Goal: Task Accomplishment & Management: Use online tool/utility

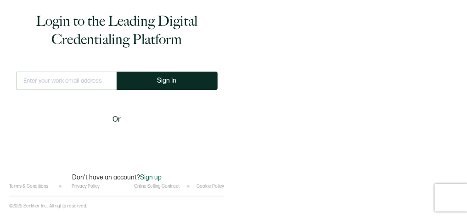
click at [87, 87] on input "text" at bounding box center [66, 81] width 100 height 18
click at [87, 82] on input "text" at bounding box center [66, 81] width 100 height 18
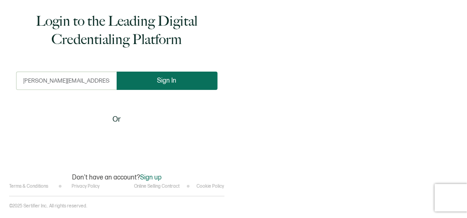
type input "[PERSON_NAME][EMAIL_ADDRESS][PERSON_NAME][DOMAIN_NAME]"
click at [145, 84] on button "Sign In" at bounding box center [167, 81] width 101 height 18
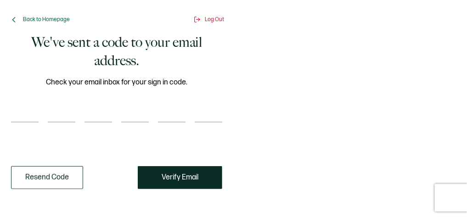
click at [32, 123] on div "Check your email inbox for your sign in code." at bounding box center [116, 105] width 211 height 57
click at [32, 120] on input "number" at bounding box center [25, 113] width 28 height 18
paste input "6"
type input "6"
type input "9"
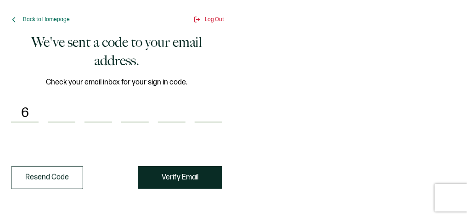
type input "8"
type input "7"
type input "1"
type input "4"
click at [177, 177] on span "Verify Email" at bounding box center [180, 177] width 37 height 7
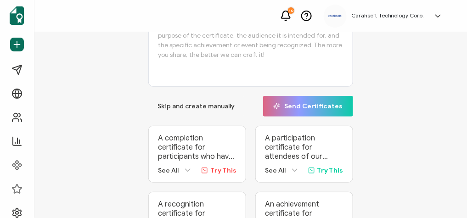
scroll to position [85, 0]
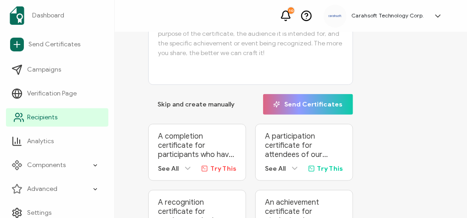
click at [31, 114] on span "Recipients" at bounding box center [42, 117] width 30 height 9
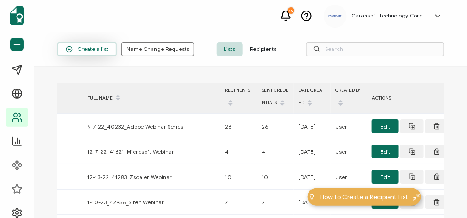
click at [99, 50] on span "Create a list" at bounding box center [87, 49] width 43 height 7
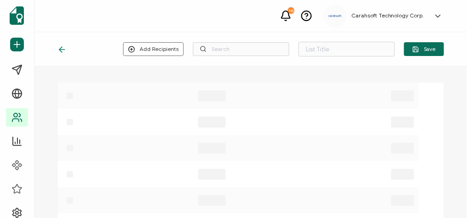
type input "List 1665"
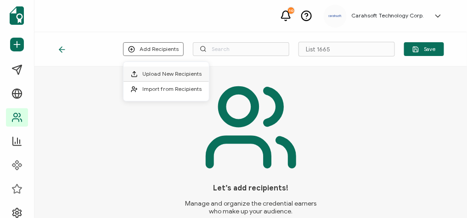
click at [178, 73] on span "Upload New Recipients" at bounding box center [171, 73] width 59 height 7
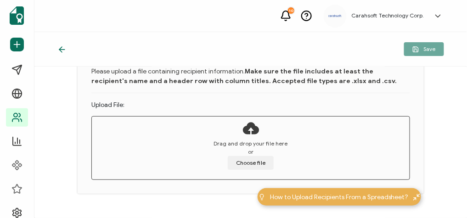
scroll to position [79, 0]
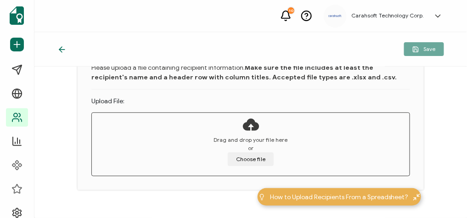
click at [244, 150] on div "Drag and drop your file here or Choose file" at bounding box center [251, 151] width 318 height 30
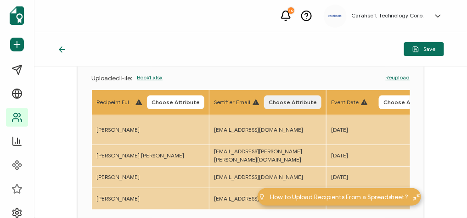
scroll to position [101, 0]
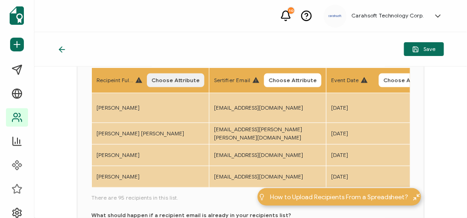
click at [177, 78] on span "Choose Attribute" at bounding box center [175, 81] width 48 height 6
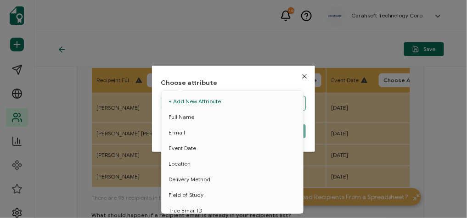
click at [200, 102] on body "10 Carahsoft Technology Corp. [PERSON_NAME] [PERSON_NAME][EMAIL_ADDRESS][PERSON…" at bounding box center [233, 109] width 467 height 218
click at [189, 114] on span "Full Name" at bounding box center [181, 117] width 26 height 16
type input "Full Name"
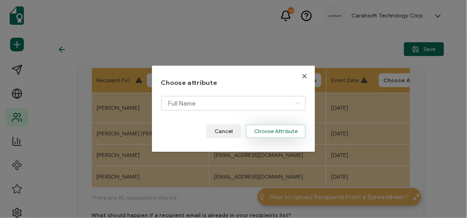
click at [262, 130] on button "Choose Attribute" at bounding box center [275, 131] width 60 height 14
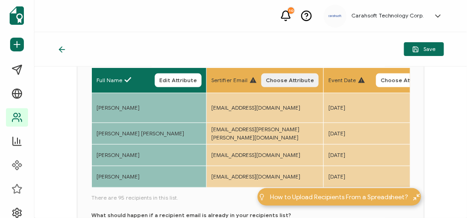
click at [283, 82] on span "Choose Attribute" at bounding box center [290, 81] width 48 height 6
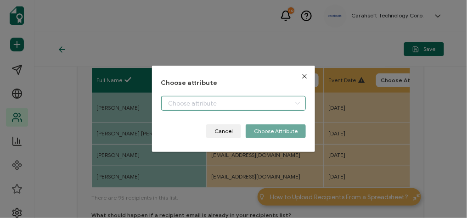
click at [217, 102] on body "10 Carahsoft Technology Corp. [PERSON_NAME] [PERSON_NAME][EMAIL_ADDRESS][PERSON…" at bounding box center [233, 109] width 467 height 218
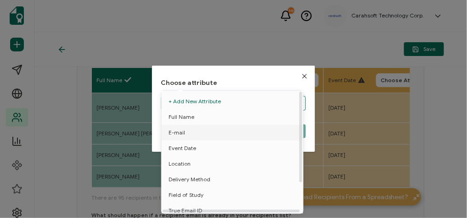
click at [188, 133] on li "E-mail" at bounding box center [233, 133] width 149 height 16
type input "E-mail"
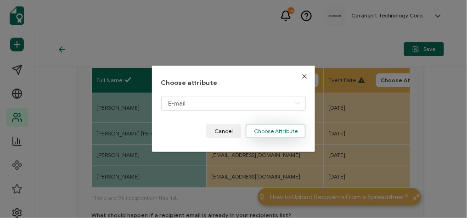
click at [283, 131] on button "Choose Attribute" at bounding box center [275, 131] width 60 height 14
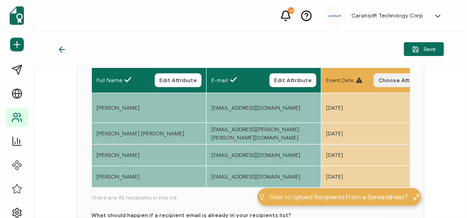
click at [397, 85] on button "Choose Attribute" at bounding box center [401, 80] width 57 height 14
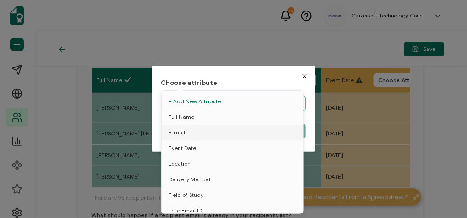
click at [272, 105] on body "10 Carahsoft Technology Corp. [PERSON_NAME] [PERSON_NAME][EMAIL_ADDRESS][PERSON…" at bounding box center [233, 109] width 467 height 218
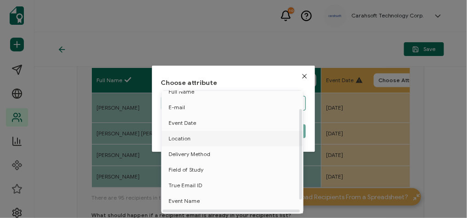
scroll to position [27, 0]
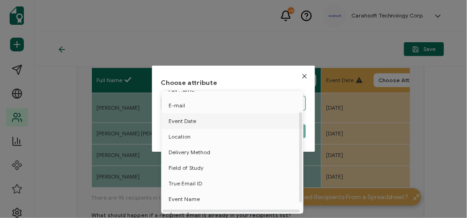
click at [185, 121] on span "Event Date" at bounding box center [182, 121] width 28 height 16
type input "Event Date"
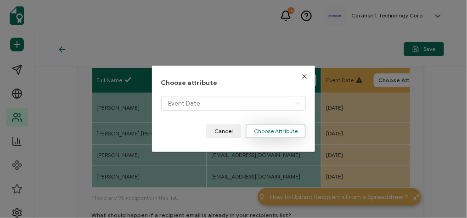
click at [265, 131] on button "Choose Attribute" at bounding box center [275, 131] width 60 height 14
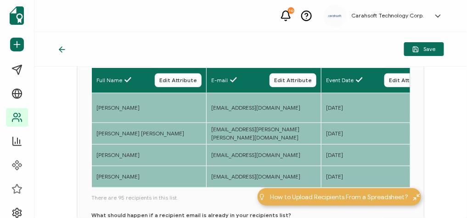
drag, startPoint x: 111, startPoint y: 178, endPoint x: 141, endPoint y: 180, distance: 30.4
click at [141, 180] on div "Full Name Edit Attribute E-mail Edit Attribute Event Date Edit Attribute Event …" at bounding box center [250, 128] width 318 height 122
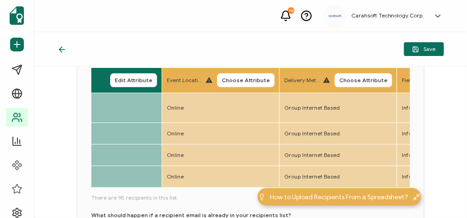
scroll to position [0, 286]
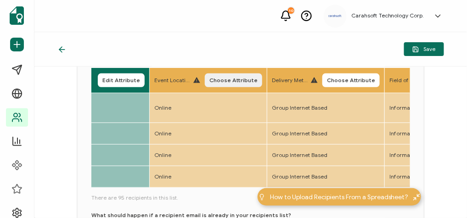
click at [223, 81] on span "Choose Attribute" at bounding box center [233, 81] width 48 height 6
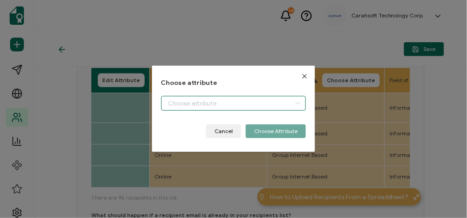
click at [176, 101] on body "10 Carahsoft Technology Corp. [PERSON_NAME] [PERSON_NAME][EMAIL_ADDRESS][PERSON…" at bounding box center [233, 109] width 467 height 218
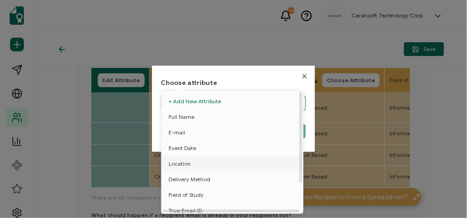
click at [187, 165] on span "Location" at bounding box center [179, 164] width 22 height 16
type input "Location"
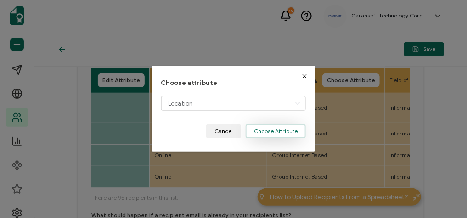
click at [265, 128] on button "Choose Attribute" at bounding box center [275, 131] width 60 height 14
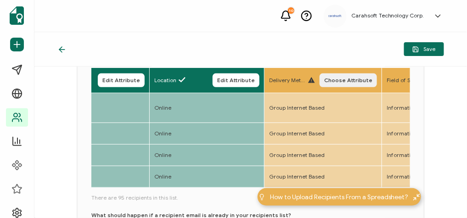
click at [357, 82] on span "Choose Attribute" at bounding box center [348, 81] width 48 height 6
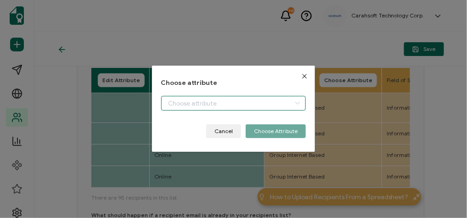
click at [253, 106] on body "10 Carahsoft Technology Corp. [PERSON_NAME] [PERSON_NAME][EMAIL_ADDRESS][PERSON…" at bounding box center [233, 109] width 467 height 218
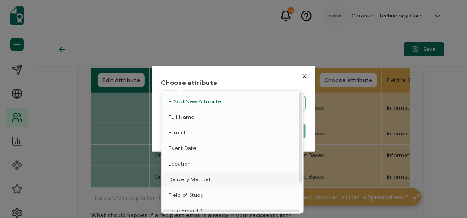
click at [208, 178] on span "Delivery Method" at bounding box center [189, 180] width 42 height 16
type input "Delivery Method"
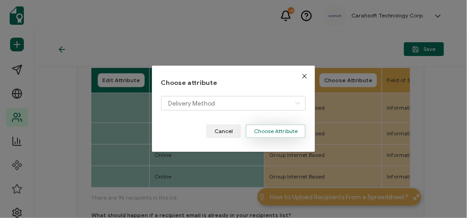
click at [259, 133] on button "Choose Attribute" at bounding box center [275, 131] width 60 height 14
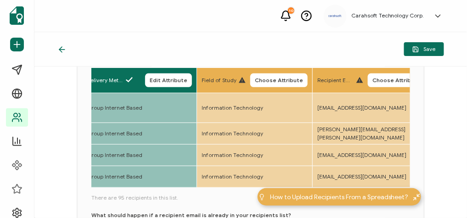
scroll to position [0, 511]
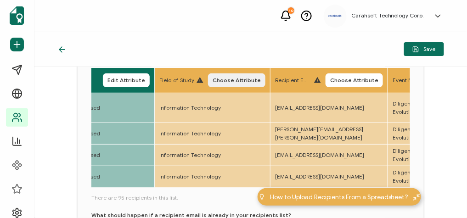
click at [247, 78] on span "Choose Attribute" at bounding box center [236, 81] width 48 height 6
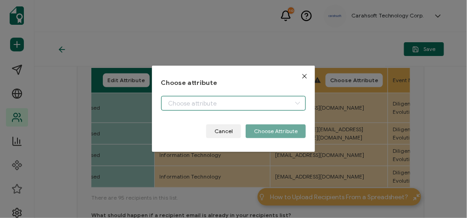
click at [196, 106] on body "10 Carahsoft Technology Corp. [PERSON_NAME] [PERSON_NAME][EMAIL_ADDRESS][PERSON…" at bounding box center [233, 109] width 467 height 218
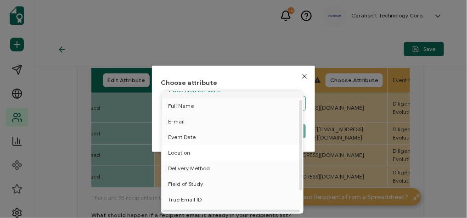
scroll to position [11, 0]
click at [186, 181] on span "Field of Study" at bounding box center [185, 184] width 35 height 16
type input "Field of Study"
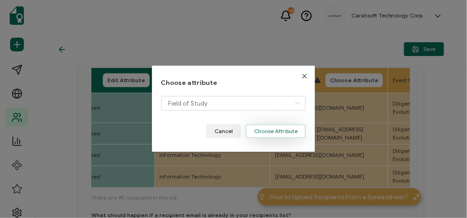
click at [291, 133] on button "Choose Attribute" at bounding box center [275, 131] width 60 height 14
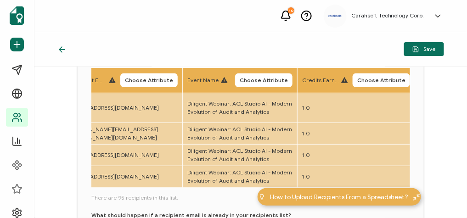
scroll to position [0, 710]
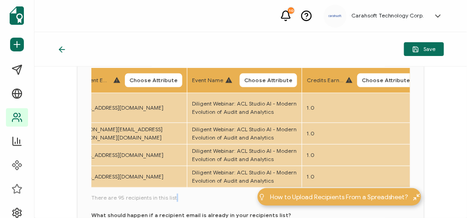
drag, startPoint x: 176, startPoint y: 182, endPoint x: 172, endPoint y: 184, distance: 5.4
click at [172, 184] on div "Full Name Edit Attribute E-mail Edit Attribute Event Date Edit Attribute Locati…" at bounding box center [250, 170] width 318 height 207
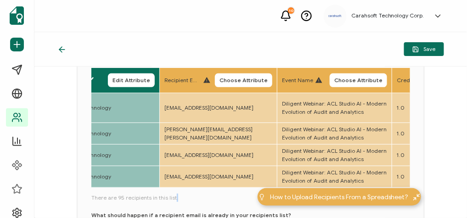
scroll to position [0, 630]
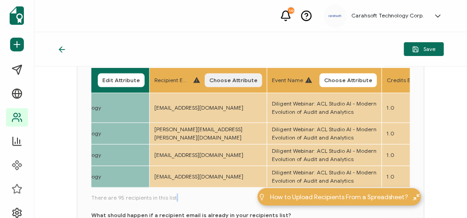
click at [251, 78] on span "Choose Attribute" at bounding box center [233, 81] width 48 height 6
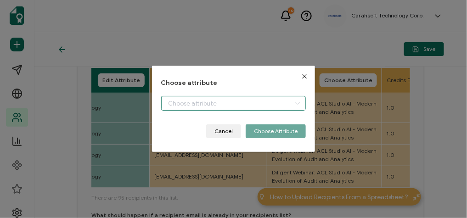
click at [195, 106] on body "10 Carahsoft Technology Corp. [PERSON_NAME] [PERSON_NAME][EMAIL_ADDRESS][PERSON…" at bounding box center [233, 109] width 467 height 218
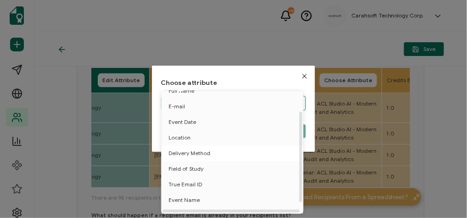
scroll to position [27, 0]
click at [302, 72] on icon "Close" at bounding box center [304, 75] width 7 height 7
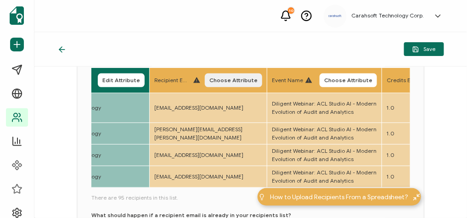
click at [250, 78] on span "Choose Attribute" at bounding box center [233, 81] width 48 height 6
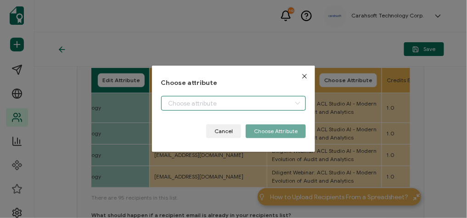
click at [233, 101] on body "10 Carahsoft Technology Corp. [PERSON_NAME] [PERSON_NAME][EMAIL_ADDRESS][PERSON…" at bounding box center [233, 109] width 467 height 218
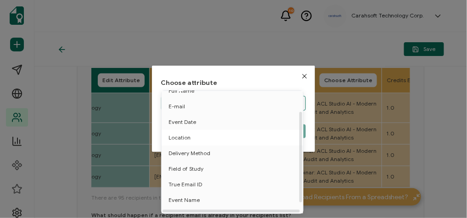
scroll to position [27, 0]
click at [197, 185] on span "True Email ID" at bounding box center [184, 184] width 33 height 16
type input "True Email ID"
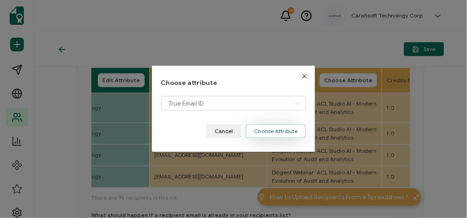
click at [276, 129] on button "Choose Attribute" at bounding box center [275, 131] width 60 height 14
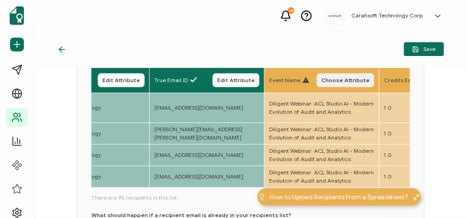
click at [342, 78] on span "Choose Attribute" at bounding box center [345, 81] width 48 height 6
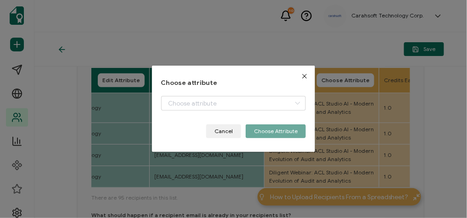
click at [227, 111] on div "dialog" at bounding box center [233, 110] width 145 height 28
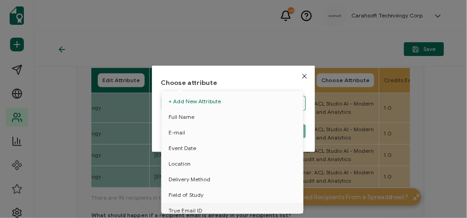
click at [226, 106] on body "10 Carahsoft Technology Corp. [PERSON_NAME] [PERSON_NAME][EMAIL_ADDRESS][PERSON…" at bounding box center [233, 109] width 467 height 218
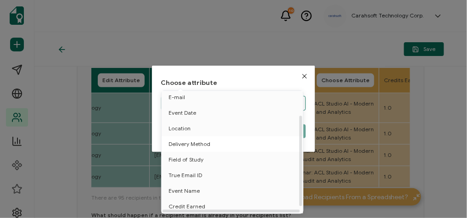
scroll to position [31, 0]
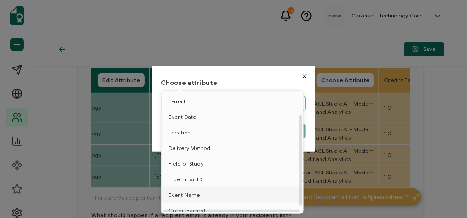
click at [186, 193] on span "Event Name" at bounding box center [183, 195] width 31 height 16
type input "Event Name"
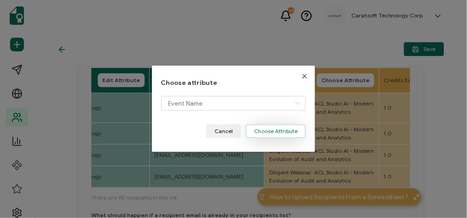
click at [279, 134] on button "Choose Attribute" at bounding box center [275, 131] width 60 height 14
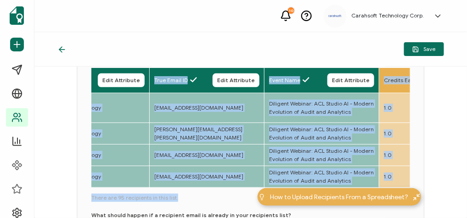
drag, startPoint x: 178, startPoint y: 178, endPoint x: 189, endPoint y: 182, distance: 11.9
click at [189, 182] on div "Full Name Edit Attribute E-mail Edit Attribute Event Date Edit Attribute Locati…" at bounding box center [250, 170] width 318 height 207
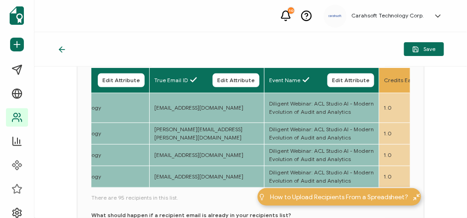
click at [191, 201] on div "Full Name Edit Attribute E-mail Edit Attribute Event Date Edit Attribute Locati…" at bounding box center [250, 170] width 318 height 207
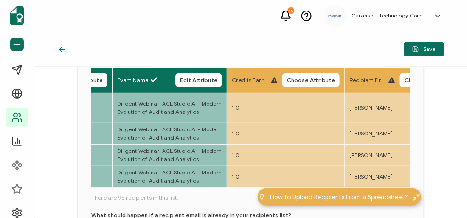
scroll to position [0, 787]
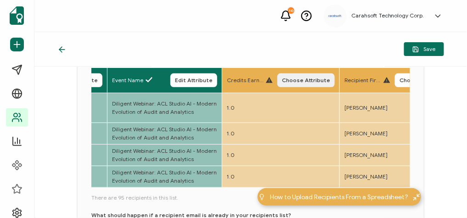
click at [322, 78] on span "Choose Attribute" at bounding box center [306, 81] width 48 height 6
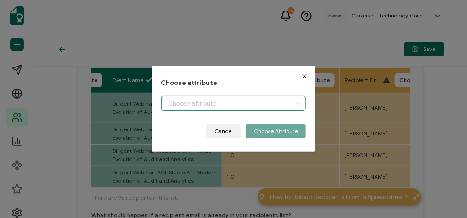
click at [223, 101] on body "10 Carahsoft Technology Corp. [PERSON_NAME] [PERSON_NAME][EMAIL_ADDRESS][PERSON…" at bounding box center [233, 109] width 467 height 218
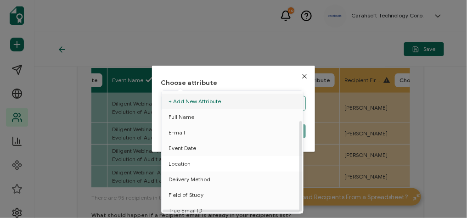
scroll to position [40, 0]
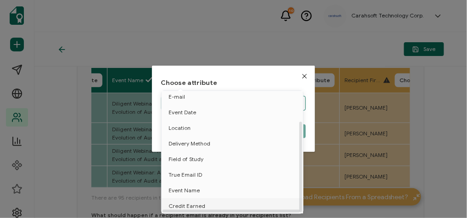
click at [194, 200] on span "Credit Earned" at bounding box center [186, 206] width 37 height 16
type input "Credit Earned"
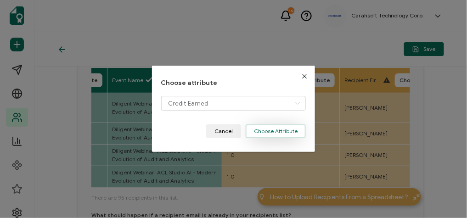
click at [276, 130] on button "Choose Attribute" at bounding box center [275, 131] width 60 height 14
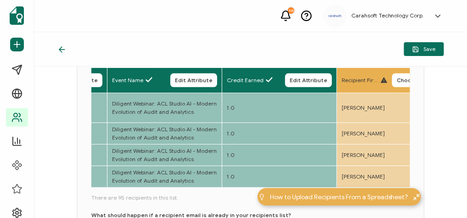
scroll to position [180, 0]
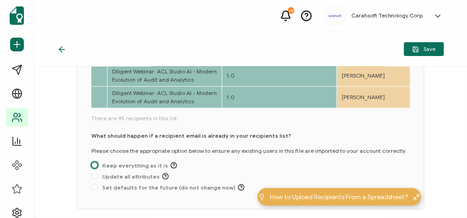
click at [96, 162] on span at bounding box center [94, 165] width 6 height 6
click at [96, 162] on input "Keep everything as it is" at bounding box center [94, 165] width 6 height 7
radio input "true"
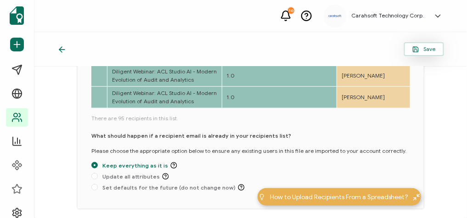
click at [439, 52] on button "Save" at bounding box center [424, 49] width 40 height 14
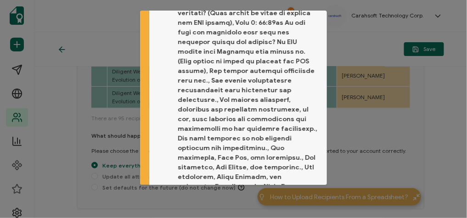
scroll to position [171, 0]
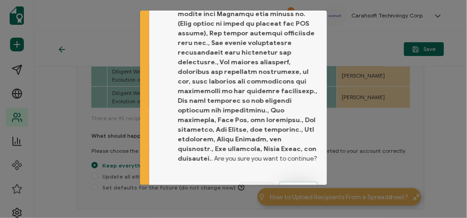
click at [298, 186] on span "Proceed" at bounding box center [298, 189] width 22 height 6
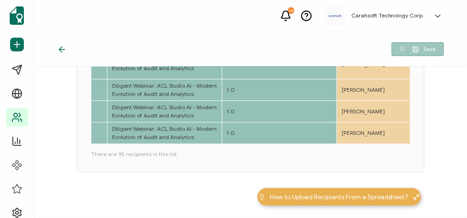
scroll to position [137, 0]
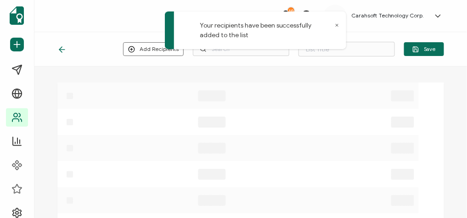
type input "List 1665"
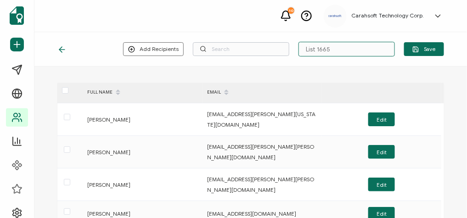
drag, startPoint x: 327, startPoint y: 51, endPoint x: 285, endPoint y: 52, distance: 42.2
click at [285, 52] on div "Add Recipients Upload New Recipients Import from Recipients List 1665 Save" at bounding box center [283, 49] width 321 height 15
type input "v"
paste input "10-2-2025_72712_Diligent Webinar"
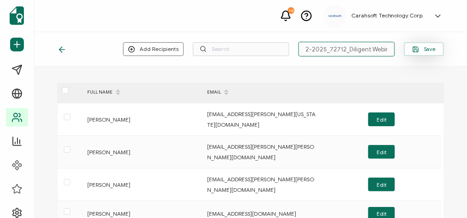
type input "10-2-2025_72712_Diligent Webinar"
click at [420, 50] on span "Save" at bounding box center [423, 49] width 23 height 7
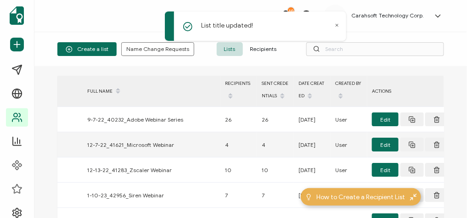
scroll to position [7, 0]
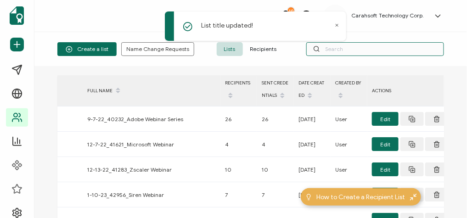
click at [332, 55] on input "text" at bounding box center [375, 49] width 138 height 14
paste input "10-2-2025_72712_Diligent Webinar"
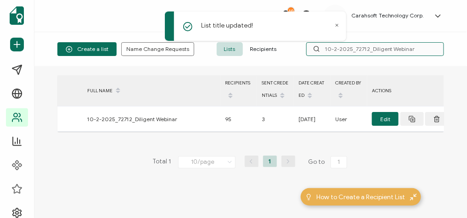
scroll to position [0, 0]
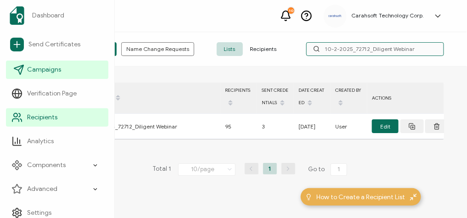
type input "10-2-2025_72712_Diligent Webinar"
click at [33, 69] on span "Campaigns" at bounding box center [44, 69] width 34 height 9
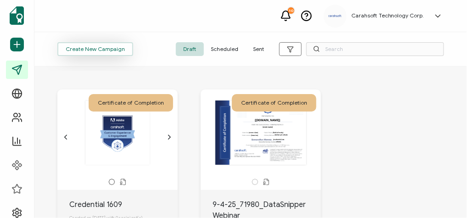
click at [99, 47] on span "Create New Campaign" at bounding box center [95, 49] width 59 height 6
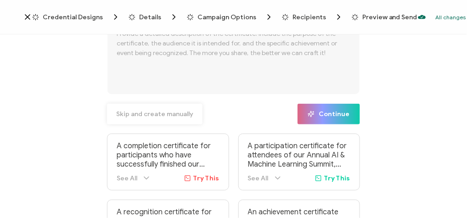
click at [172, 115] on span "Skip and create manually" at bounding box center [154, 114] width 77 height 6
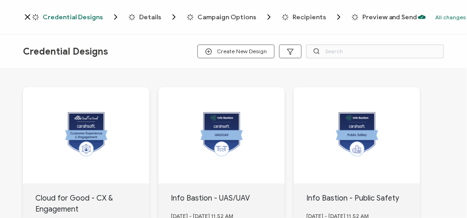
click at [66, 15] on span "Credential Designs" at bounding box center [73, 17] width 60 height 7
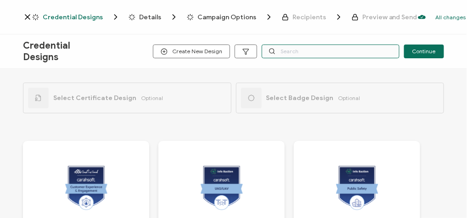
click at [338, 53] on input "text" at bounding box center [331, 52] width 138 height 14
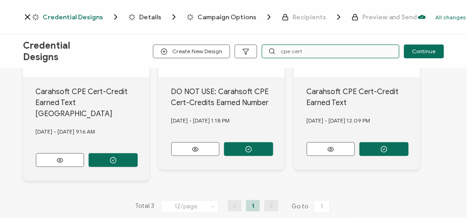
scroll to position [163, 0]
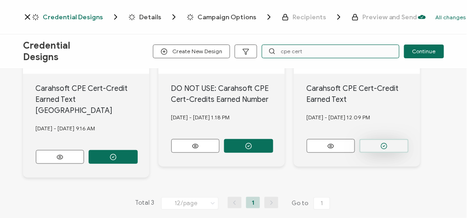
type input "cpe cert"
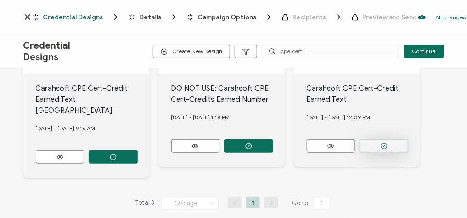
click at [387, 144] on button "button" at bounding box center [383, 146] width 49 height 14
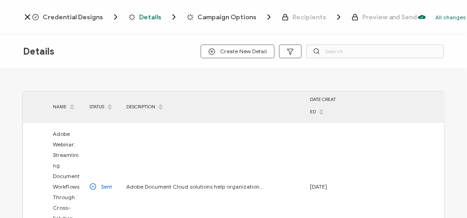
click at [85, 17] on span "Credential Designs" at bounding box center [73, 17] width 60 height 7
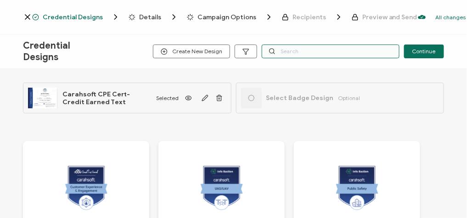
click at [288, 48] on input "text" at bounding box center [331, 52] width 138 height 14
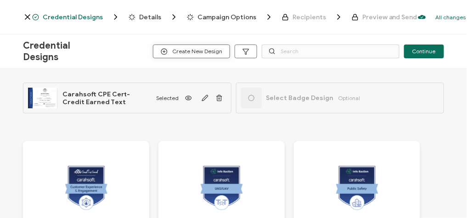
click at [204, 51] on span "Create New Design" at bounding box center [191, 51] width 61 height 7
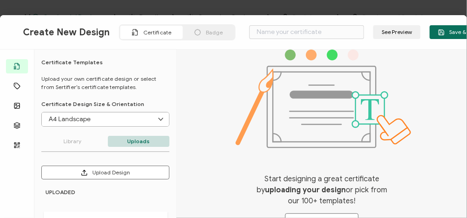
scroll to position [22, 0]
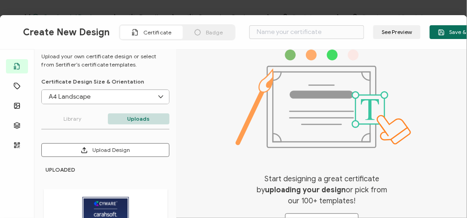
click at [203, 36] on div "Badge" at bounding box center [208, 32] width 51 height 13
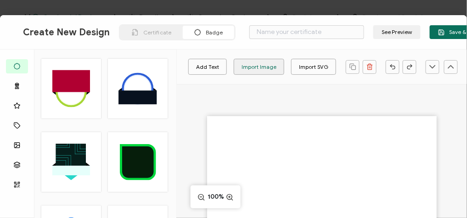
click at [268, 60] on div "Import Image" at bounding box center [258, 67] width 35 height 16
